Goal: Task Accomplishment & Management: Manage account settings

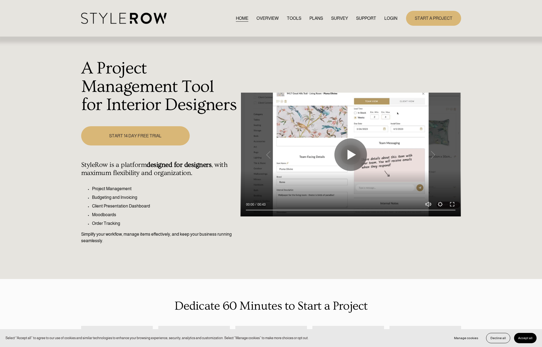
click at [390, 17] on link "LOGIN" at bounding box center [390, 18] width 13 height 7
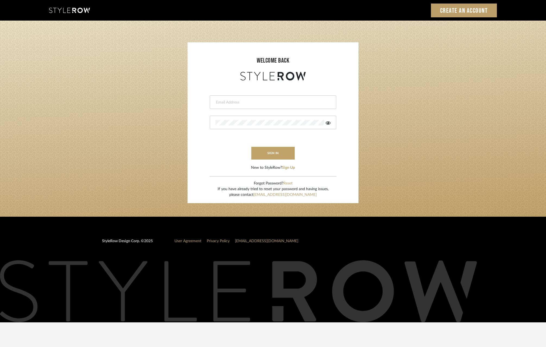
type input "molly@fitchhill.com"
click at [261, 158] on button "sign in" at bounding box center [272, 153] width 43 height 13
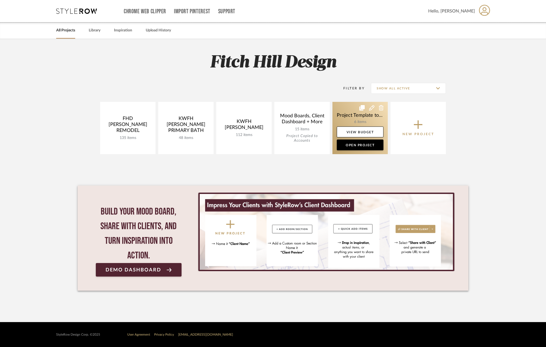
click at [357, 114] on link at bounding box center [359, 128] width 55 height 52
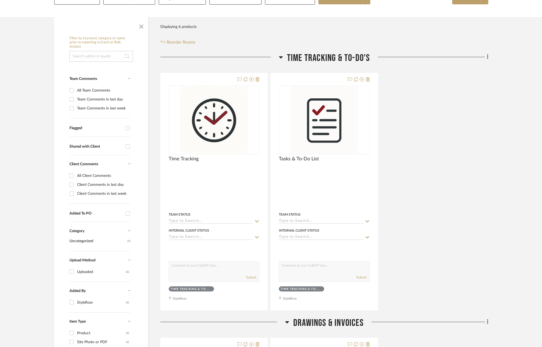
scroll to position [92, 0]
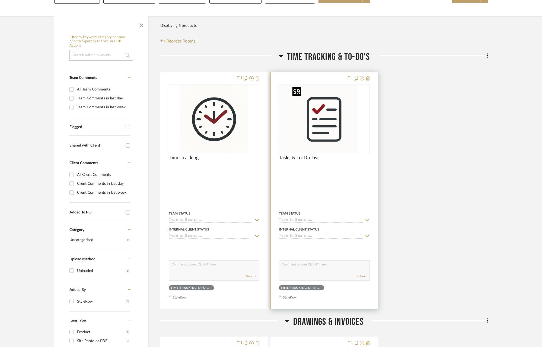
click at [335, 133] on img "0" at bounding box center [313, 119] width 68 height 68
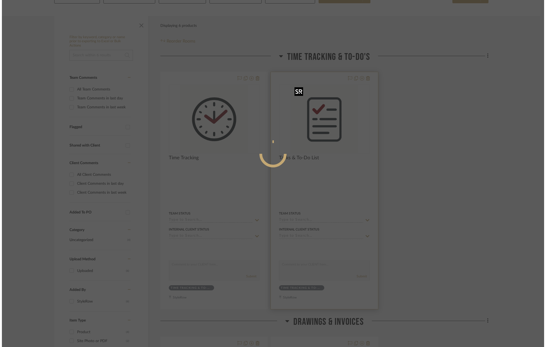
scroll to position [0, 0]
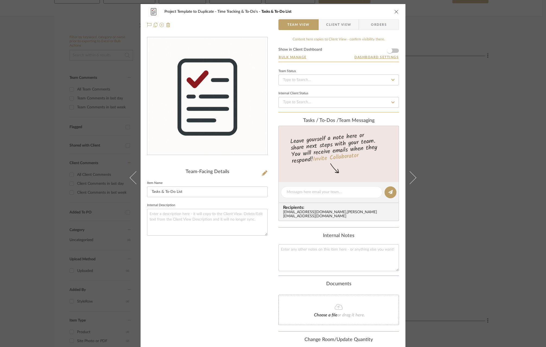
click at [394, 14] on button "close" at bounding box center [396, 11] width 5 height 5
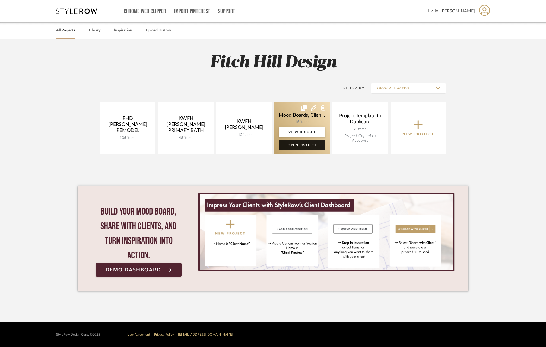
click at [292, 147] on link "Open Project" at bounding box center [302, 145] width 47 height 11
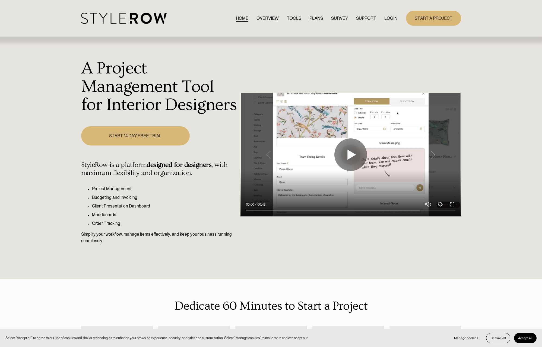
click at [390, 18] on link "LOGIN" at bounding box center [390, 18] width 13 height 7
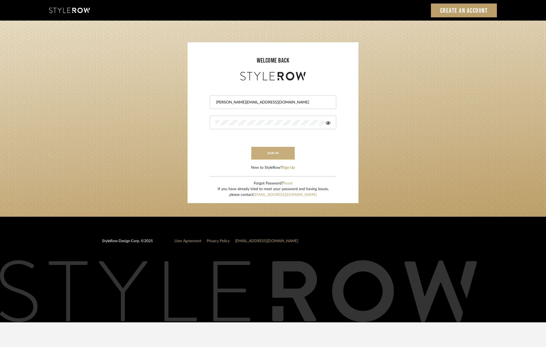
click at [281, 155] on button "sign in" at bounding box center [272, 153] width 43 height 13
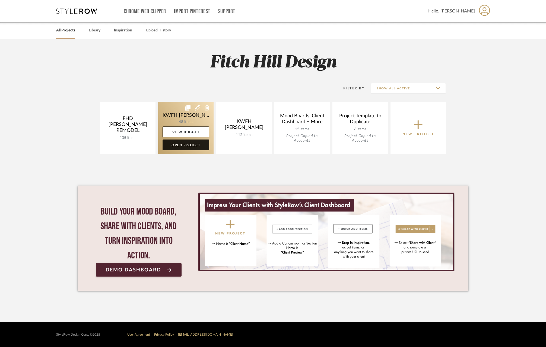
click at [177, 143] on link "Open Project" at bounding box center [185, 145] width 47 height 11
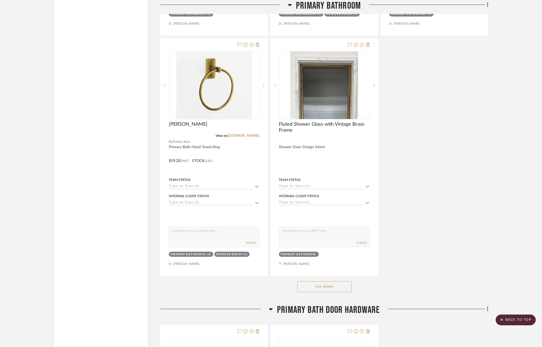
scroll to position [990, 0]
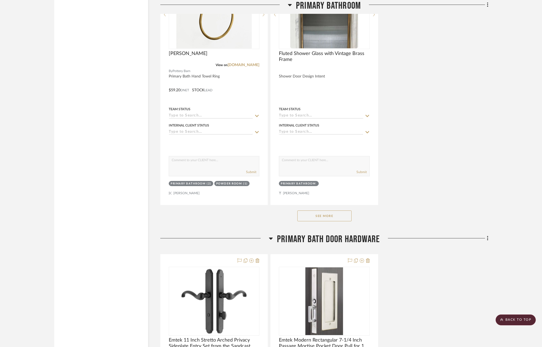
click at [337, 213] on button "See More" at bounding box center [324, 216] width 54 height 11
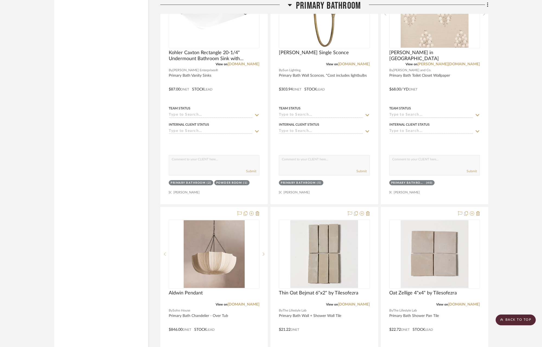
scroll to position [1971, 0]
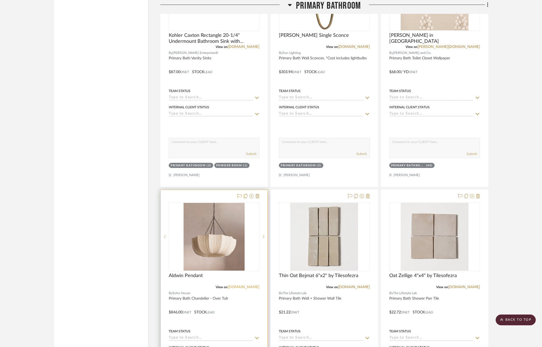
click at [240, 286] on link "[DOMAIN_NAME]" at bounding box center [244, 288] width 32 height 4
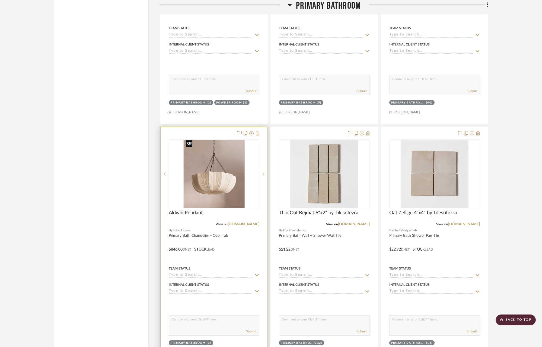
scroll to position [2113, 0]
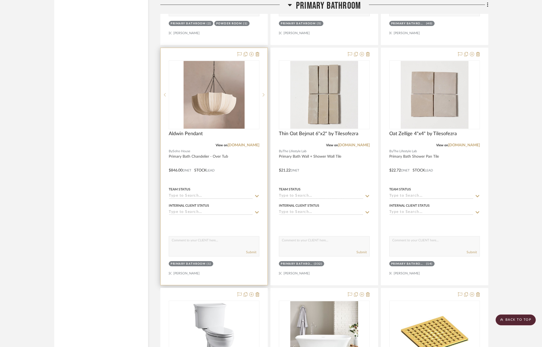
click at [257, 194] on icon at bounding box center [256, 196] width 5 height 4
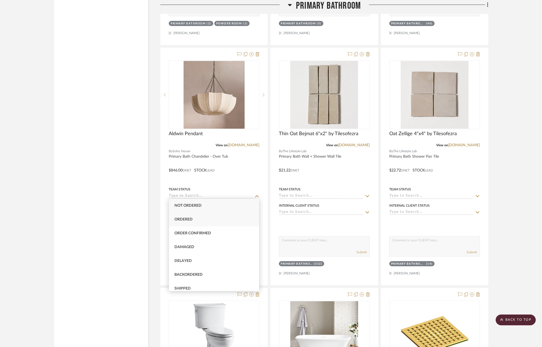
click at [219, 220] on div "Ordered" at bounding box center [214, 220] width 90 height 14
type input "[DATE]"
type input "Ordered"
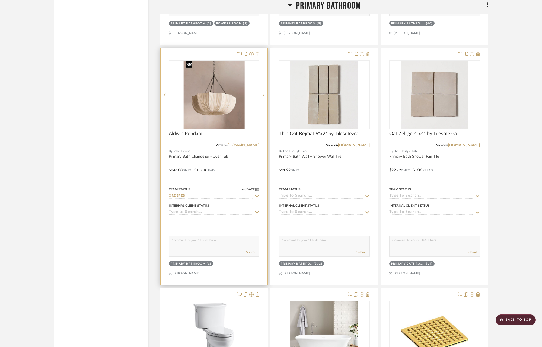
click at [241, 90] on img "0" at bounding box center [214, 95] width 61 height 68
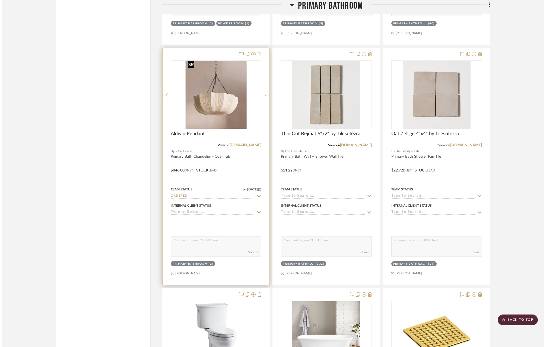
scroll to position [0, 0]
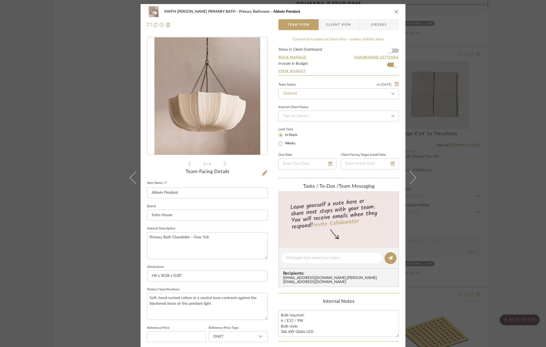
click at [372, 27] on span "Orders" at bounding box center [379, 24] width 28 height 11
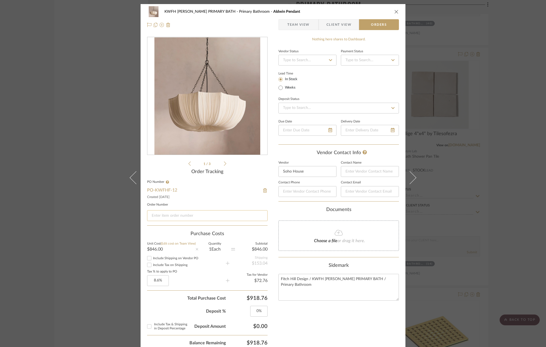
click at [163, 217] on input at bounding box center [207, 215] width 120 height 11
paste input "S25082819585AO"
type input "S25082819585AO"
click at [394, 10] on icon "close" at bounding box center [396, 11] width 4 height 4
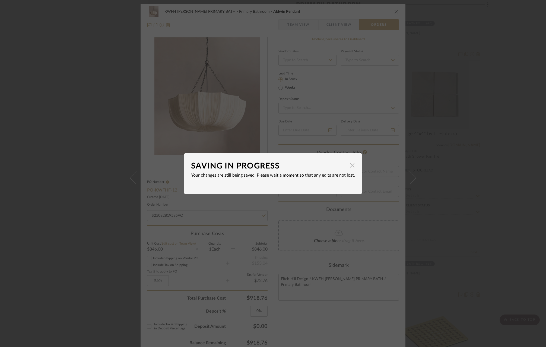
click at [350, 165] on span "button" at bounding box center [352, 165] width 11 height 11
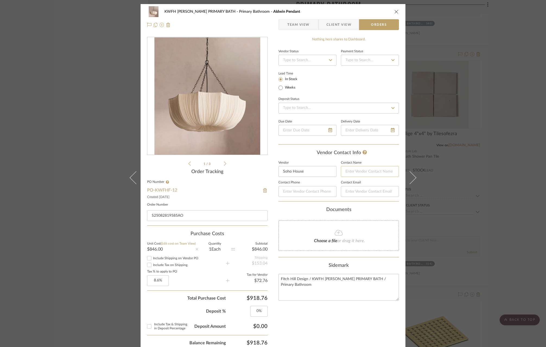
click at [355, 170] on input at bounding box center [370, 171] width 58 height 11
type input "support"
drag, startPoint x: 361, startPoint y: 171, endPoint x: 329, endPoint y: 170, distance: 32.3
click at [329, 170] on form "Vendor Soho House Contact Name support Contact Phone Contact Email" at bounding box center [338, 182] width 120 height 40
click at [356, 191] on input at bounding box center [370, 191] width 58 height 11
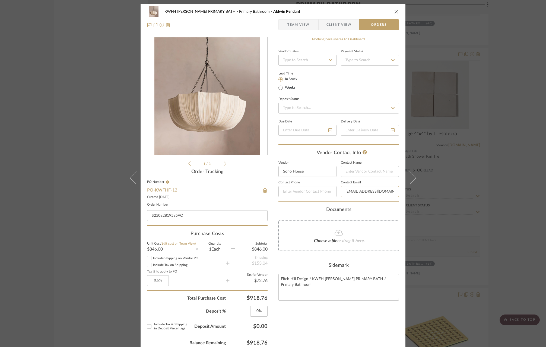
type input "[EMAIL_ADDRESS][DOMAIN_NAME]"
click at [388, 207] on div "Documents" at bounding box center [338, 210] width 120 height 6
click at [395, 11] on icon "close" at bounding box center [396, 11] width 4 height 4
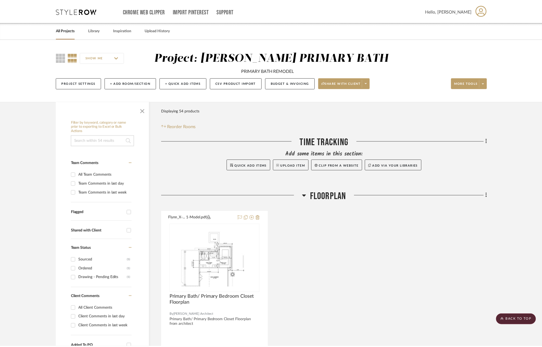
scroll to position [2113, 0]
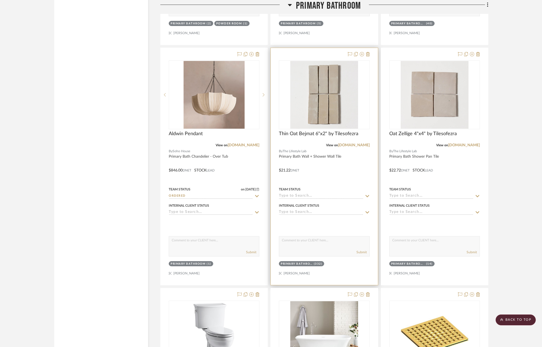
click at [311, 194] on input at bounding box center [321, 196] width 84 height 5
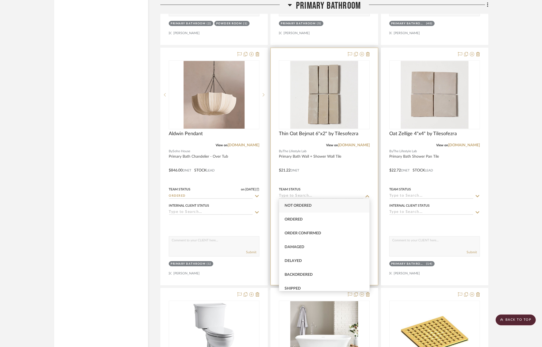
click at [300, 219] on span "Ordered" at bounding box center [294, 220] width 18 height 4
type input "[DATE]"
type input "Ordered"
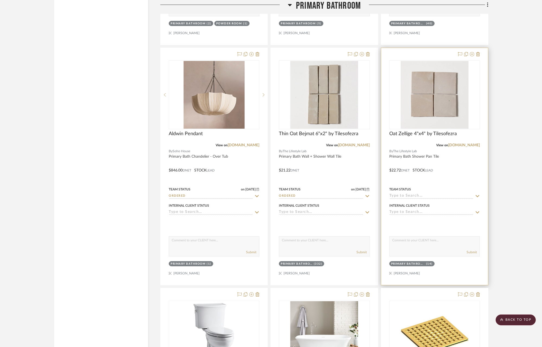
click at [426, 194] on input at bounding box center [431, 196] width 84 height 5
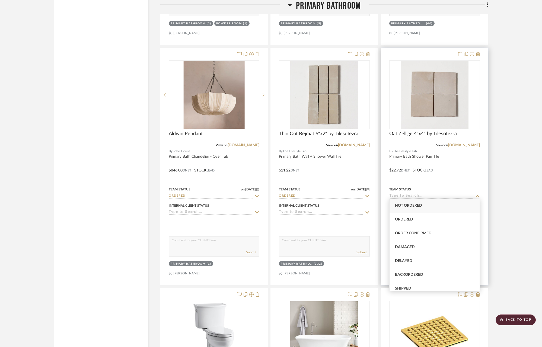
click at [412, 219] on span "Ordered" at bounding box center [404, 220] width 18 height 4
type input "[DATE]"
type input "Ordered"
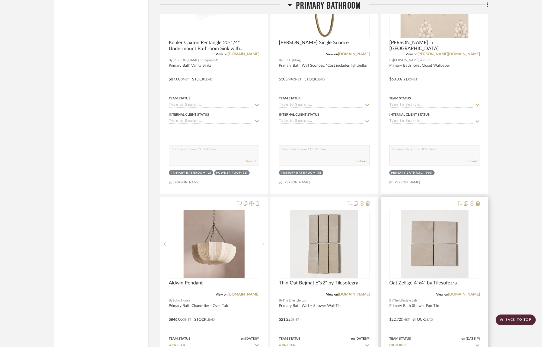
scroll to position [1962, 0]
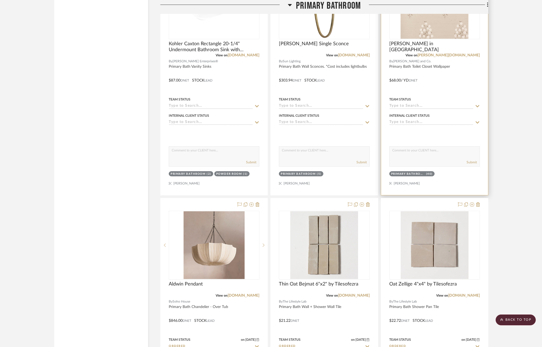
click at [479, 105] on icon at bounding box center [477, 106] width 4 height 2
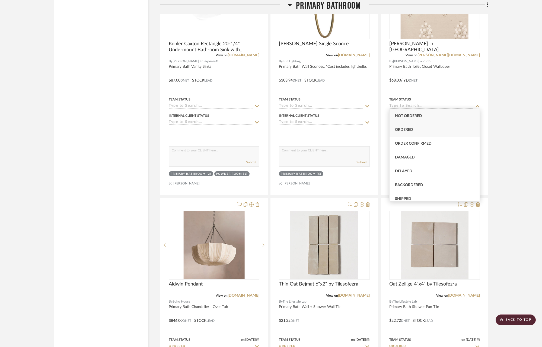
click at [450, 128] on div "Ordered" at bounding box center [434, 130] width 90 height 14
type input "[DATE]"
type input "Ordered"
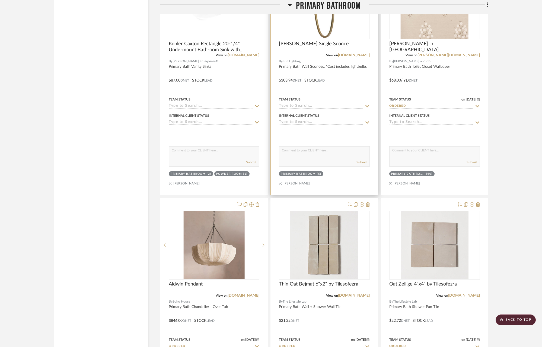
click at [369, 105] on icon at bounding box center [367, 106] width 4 height 2
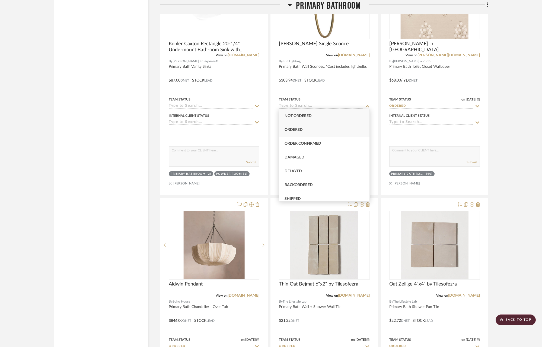
click at [319, 132] on div "Ordered" at bounding box center [324, 130] width 90 height 14
type input "[DATE]"
type input "Ordered"
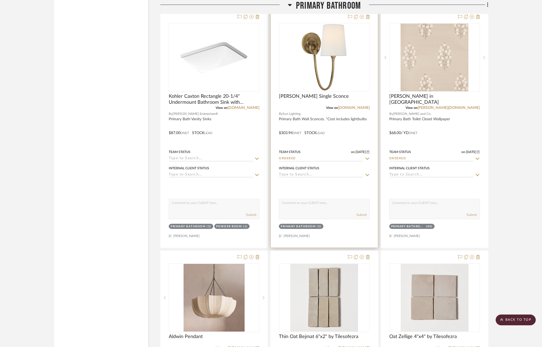
scroll to position [1820, 0]
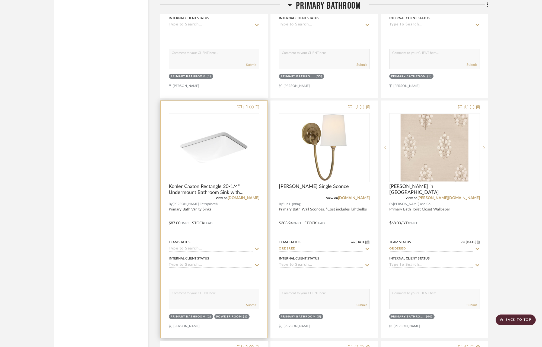
click at [257, 247] on icon at bounding box center [256, 249] width 5 height 4
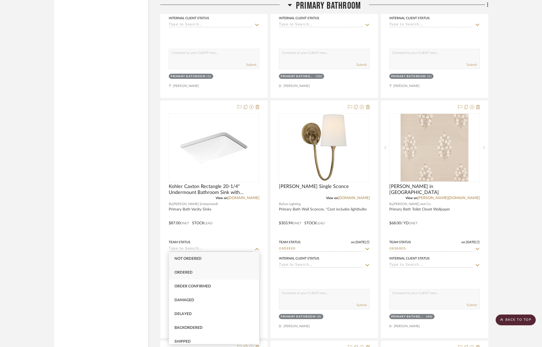
click at [176, 270] on div "Ordered" at bounding box center [214, 273] width 90 height 14
type input "[DATE]"
type input "Ordered"
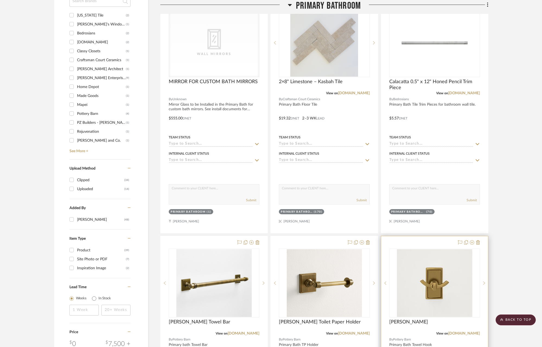
scroll to position [480, 0]
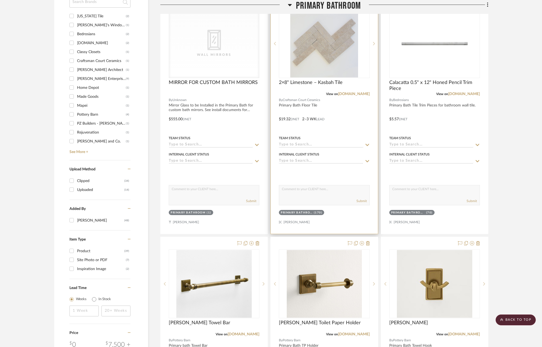
click at [365, 146] on icon at bounding box center [367, 145] width 5 height 4
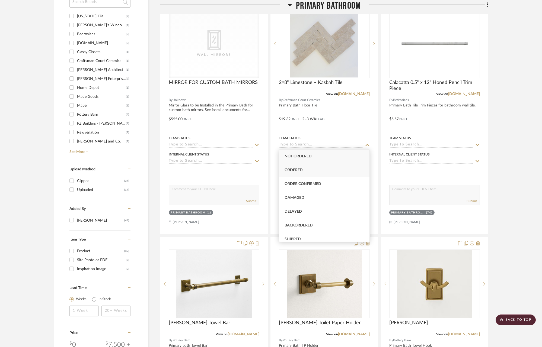
click at [334, 168] on div "Ordered" at bounding box center [324, 171] width 90 height 14
type input "[DATE]"
type input "Ordered"
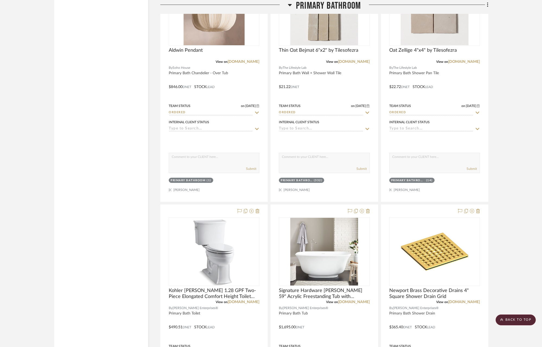
scroll to position [2290, 0]
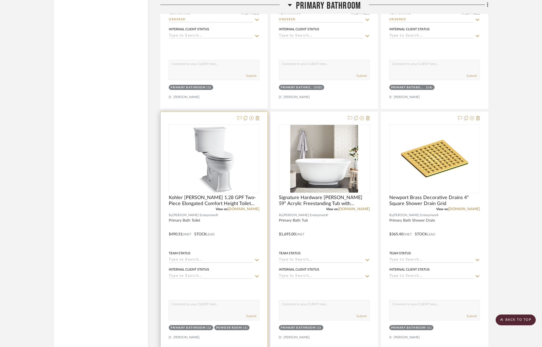
click at [258, 259] on icon at bounding box center [257, 260] width 4 height 2
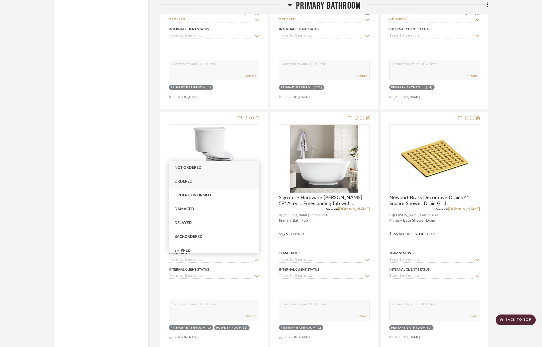
click at [210, 182] on div "Ordered" at bounding box center [214, 182] width 90 height 14
type input "[DATE]"
type input "Ordered"
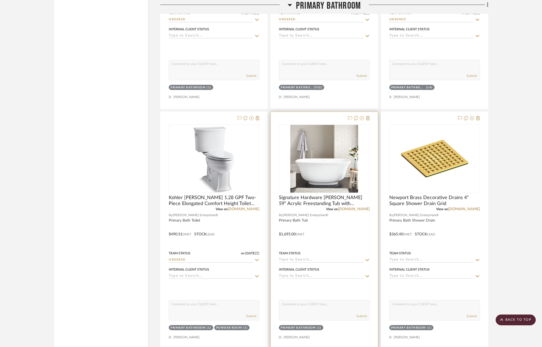
drag, startPoint x: 368, startPoint y: 258, endPoint x: 365, endPoint y: 256, distance: 3.9
click at [368, 258] on icon at bounding box center [367, 260] width 5 height 4
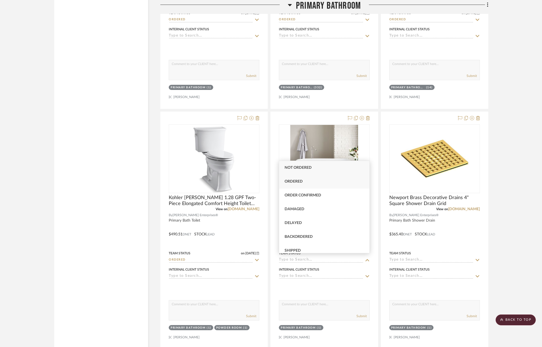
click at [315, 186] on div "Ordered" at bounding box center [324, 182] width 90 height 14
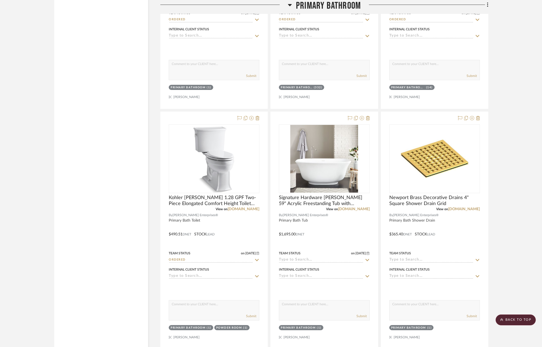
type input "[DATE]"
type input "Ordered"
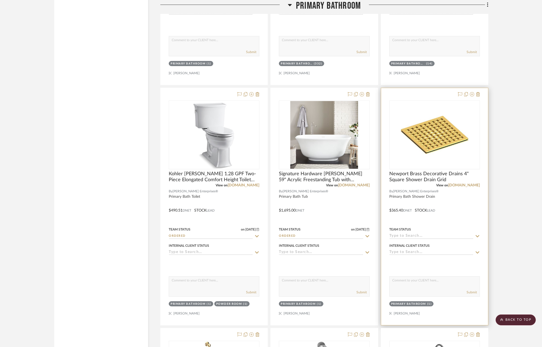
scroll to position [2402, 0]
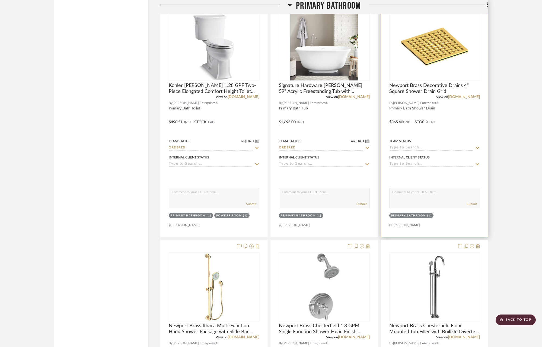
click at [478, 146] on icon at bounding box center [477, 148] width 5 height 4
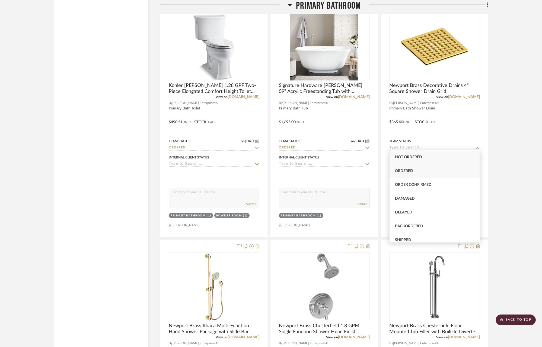
click at [425, 174] on div "Ordered" at bounding box center [434, 171] width 90 height 14
type input "[DATE]"
type input "Ordered"
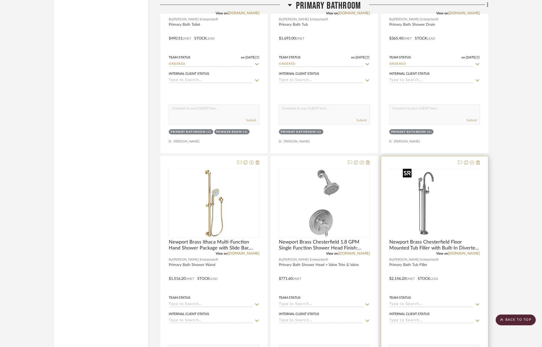
scroll to position [2544, 0]
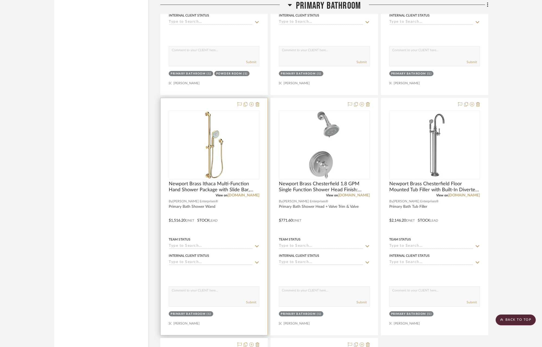
click at [216, 240] on div "Team Status" at bounding box center [214, 242] width 91 height 13
click at [217, 244] on input at bounding box center [211, 246] width 84 height 5
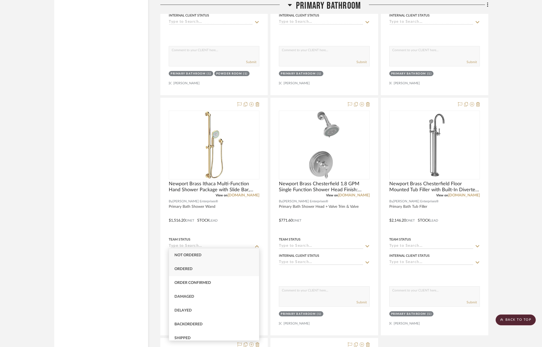
click at [204, 267] on div "Ordered" at bounding box center [214, 270] width 90 height 14
type input "[DATE]"
type input "Ordered"
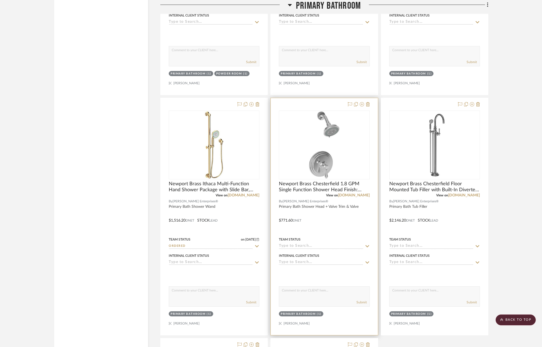
click at [311, 244] on input at bounding box center [321, 246] width 84 height 5
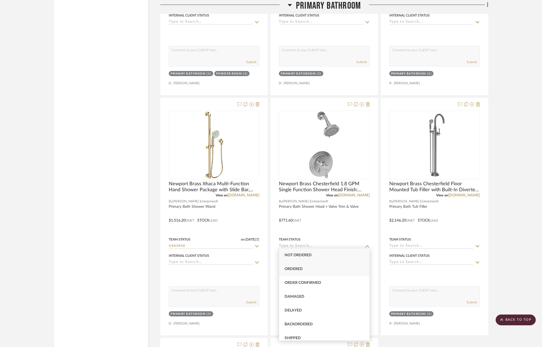
click at [294, 271] on span "Ordered" at bounding box center [294, 269] width 18 height 4
type input "[DATE]"
type input "Ordered"
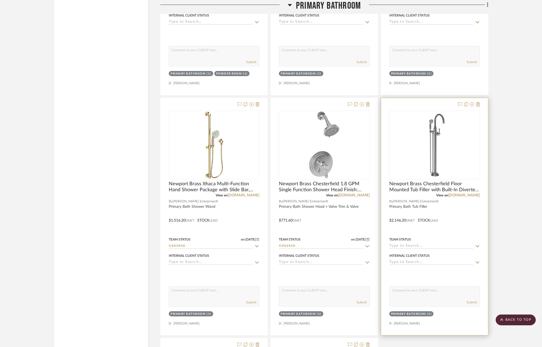
click at [432, 244] on input at bounding box center [431, 246] width 84 height 5
drag, startPoint x: 412, startPoint y: 268, endPoint x: 416, endPoint y: 266, distance: 4.7
click at [412, 268] on span "Ordered" at bounding box center [404, 269] width 18 height 4
type input "[DATE]"
type input "Ordered"
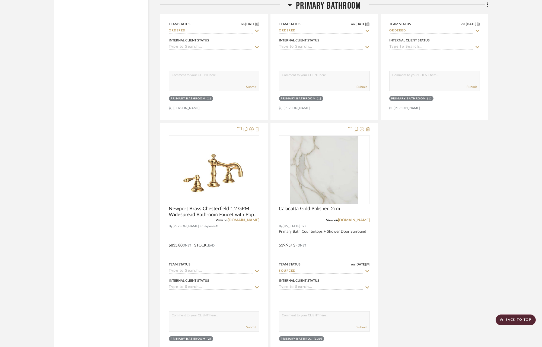
scroll to position [2790, 0]
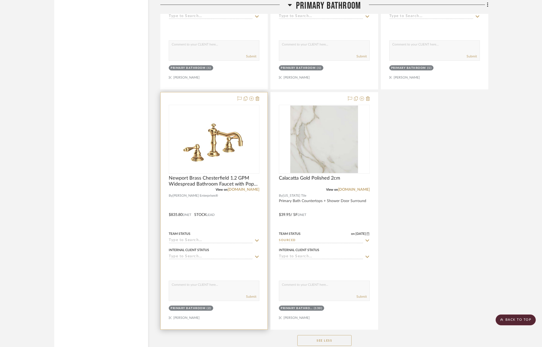
click at [221, 239] on input at bounding box center [211, 240] width 84 height 5
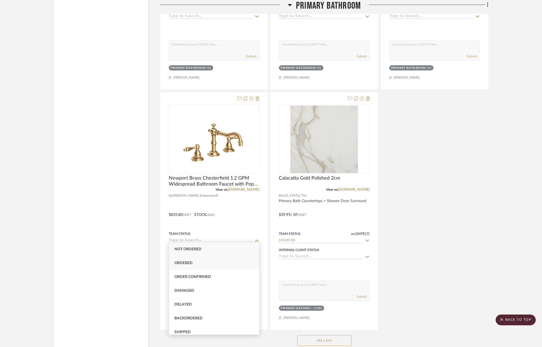
click at [208, 261] on div "Ordered" at bounding box center [214, 264] width 90 height 14
type input "[DATE]"
type input "Ordered"
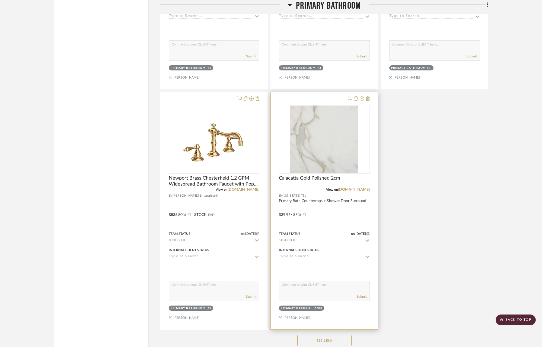
click at [368, 239] on icon at bounding box center [367, 241] width 5 height 4
click at [367, 239] on icon at bounding box center [367, 240] width 3 height 3
type input "[DATE]"
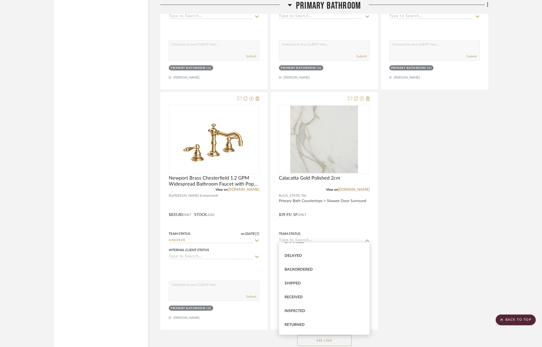
scroll to position [49, 0]
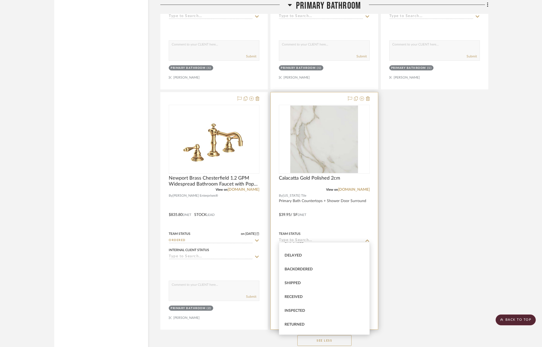
click at [325, 298] on div "Received" at bounding box center [324, 297] width 90 height 14
type input "Received"
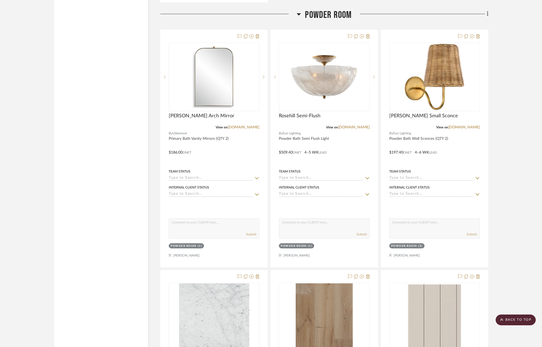
scroll to position [3938, 0]
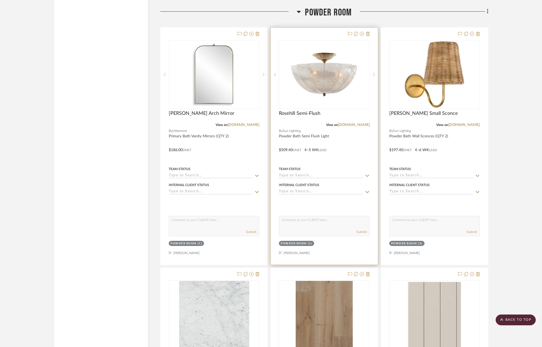
click at [367, 174] on icon at bounding box center [367, 176] width 5 height 4
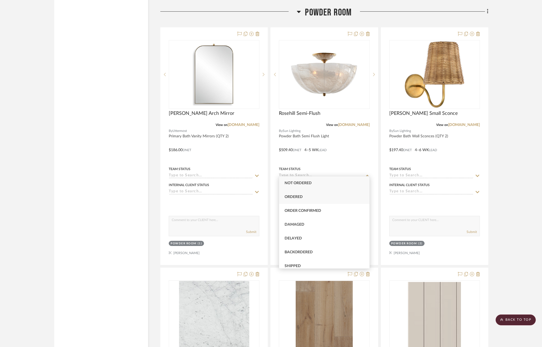
click at [311, 198] on div "Ordered" at bounding box center [324, 197] width 90 height 14
type input "[DATE]"
type input "Ordered"
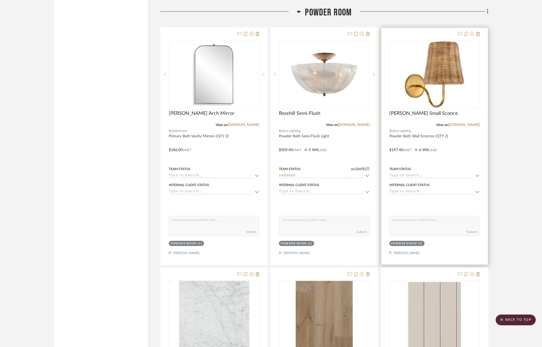
click at [479, 174] on icon at bounding box center [477, 176] width 5 height 4
click at [406, 196] on span "Ordered" at bounding box center [404, 197] width 18 height 4
type input "[DATE]"
type input "Ordered"
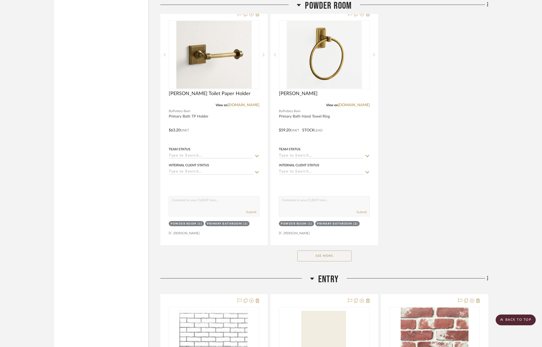
scroll to position [4473, 0]
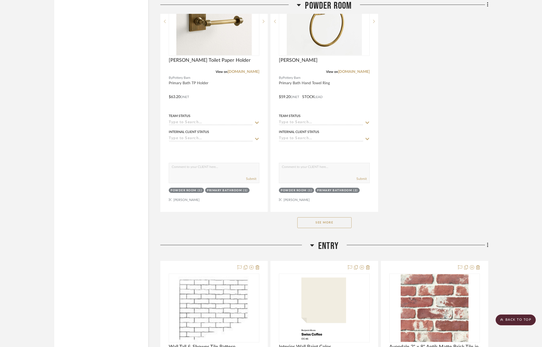
click at [329, 218] on button "See More" at bounding box center [324, 223] width 54 height 11
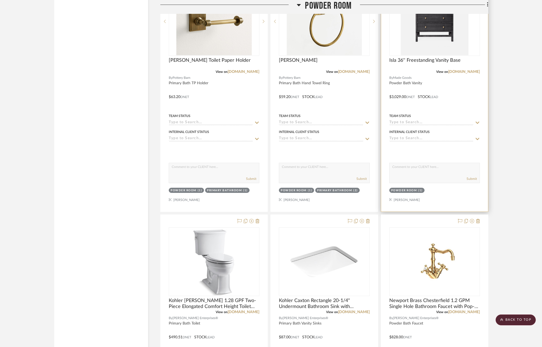
click at [476, 121] on icon at bounding box center [477, 123] width 5 height 4
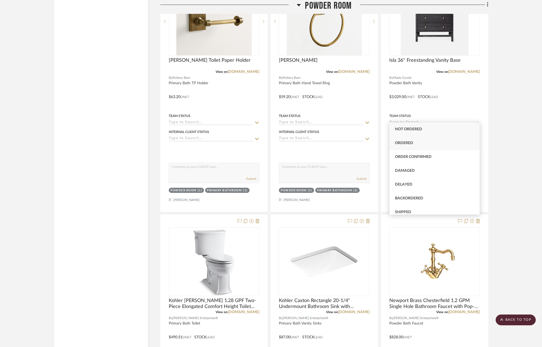
click at [419, 143] on div "Ordered" at bounding box center [434, 143] width 90 height 14
type input "[DATE]"
type input "Ordered"
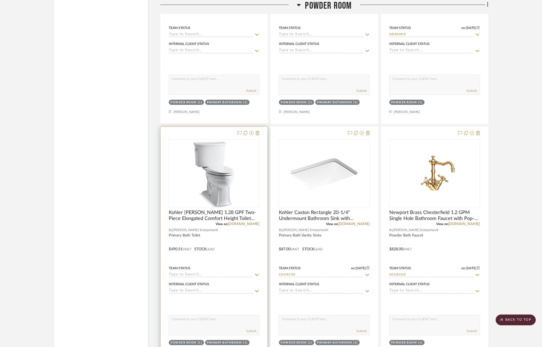
scroll to position [4599, 0]
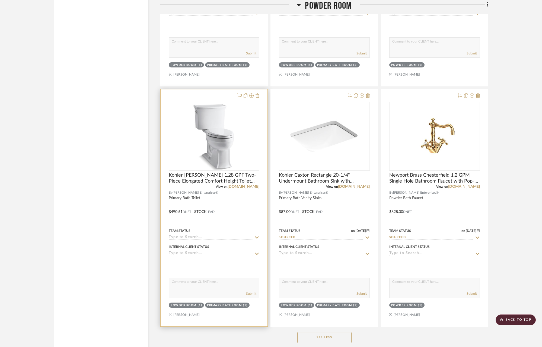
click at [260, 232] on div at bounding box center [214, 207] width 107 height 237
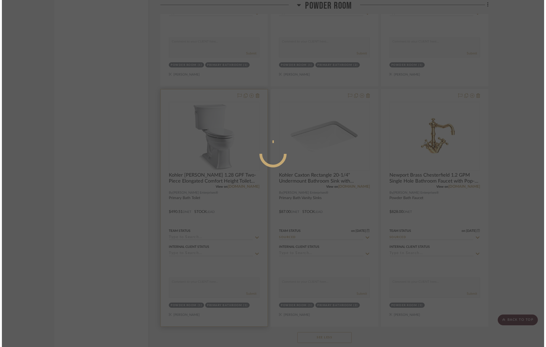
scroll to position [0, 0]
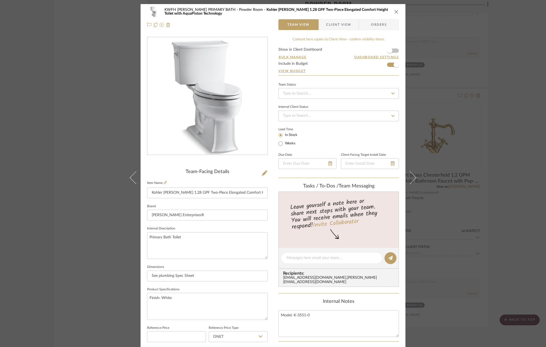
click at [390, 95] on icon at bounding box center [392, 94] width 5 height 4
drag, startPoint x: 338, startPoint y: 120, endPoint x: 350, endPoint y: 110, distance: 15.0
click at [339, 120] on div "Ordered" at bounding box center [337, 122] width 120 height 14
type input "[DATE]"
type input "Ordered"
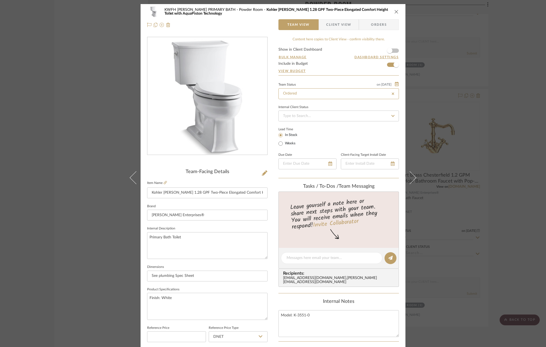
type input "[DATE]"
type input "Ordered"
click at [397, 12] on div "KWFH [PERSON_NAME] PRIMARY BATH Powder Room Kohler [PERSON_NAME] 1.28 GPF Two-P…" at bounding box center [272, 18] width 265 height 28
click at [394, 13] on icon "close" at bounding box center [396, 11] width 4 height 4
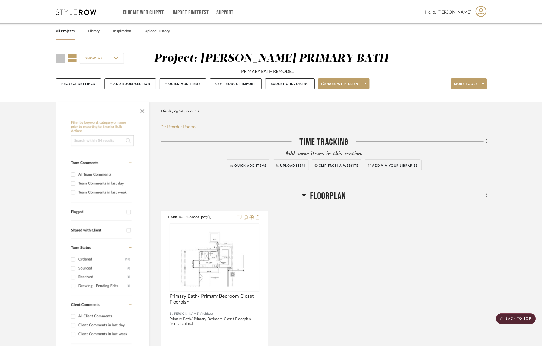
scroll to position [4599, 0]
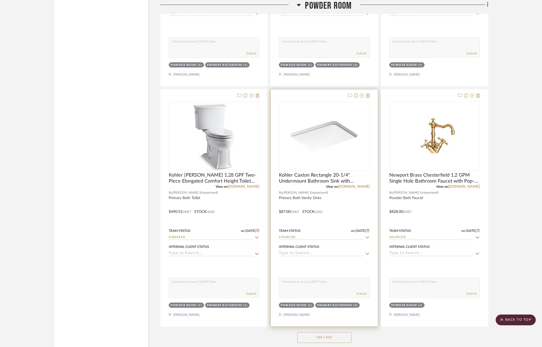
click at [368, 236] on icon at bounding box center [367, 238] width 5 height 4
type input "[DATE]"
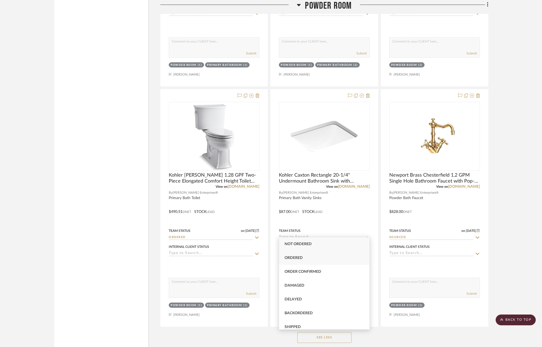
click at [320, 257] on div "Ordered" at bounding box center [324, 258] width 90 height 14
type input "Ordered"
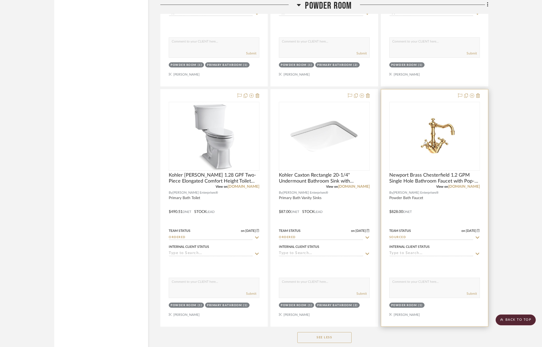
click at [478, 236] on icon at bounding box center [477, 238] width 5 height 4
click at [477, 236] on icon at bounding box center [477, 238] width 5 height 4
type input "[DATE]"
click at [448, 257] on div "Ordered" at bounding box center [434, 258] width 90 height 14
type input "Ordered"
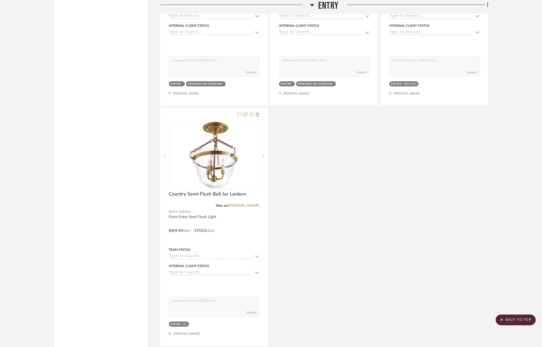
scroll to position [5136, 0]
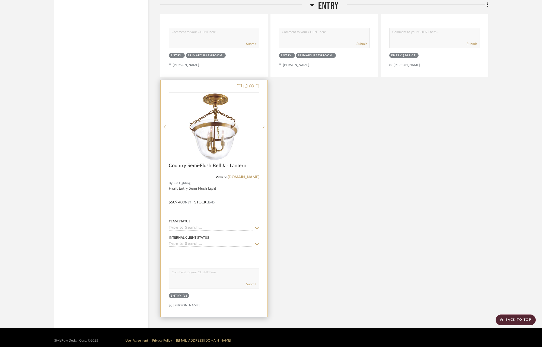
click at [258, 226] on icon at bounding box center [256, 228] width 5 height 4
click at [229, 248] on div "Ordered" at bounding box center [214, 248] width 90 height 14
type input "[DATE]"
type input "Ordered"
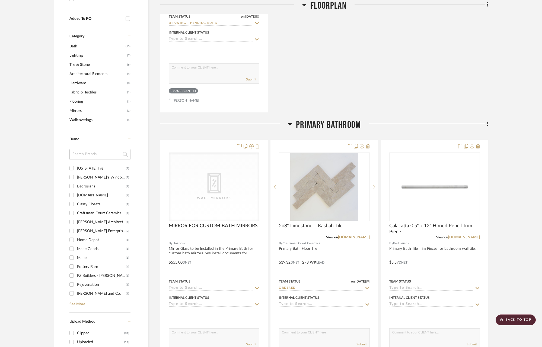
scroll to position [97, 0]
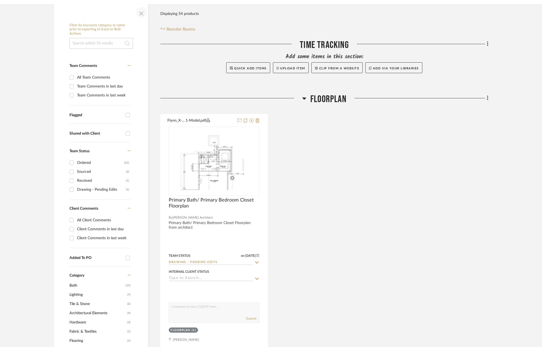
click at [141, 11] on span "button" at bounding box center [141, 12] width 13 height 13
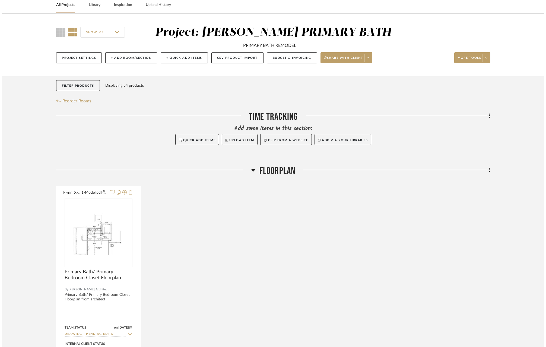
scroll to position [0, 0]
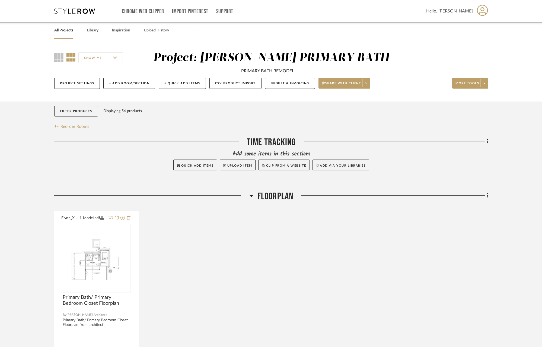
click at [67, 30] on link "All Projects" at bounding box center [63, 30] width 19 height 7
